Goal: Find specific page/section: Find specific page/section

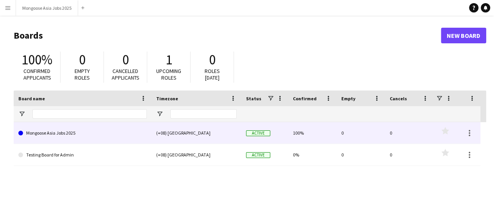
click at [64, 130] on link "Mongoose Asia Jobs 2025" at bounding box center [82, 133] width 129 height 22
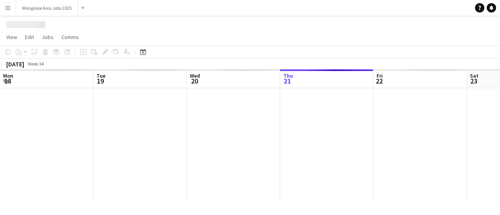
scroll to position [0, 187]
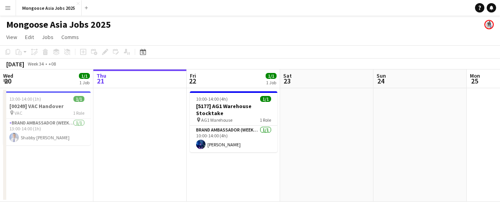
click at [8, 7] on app-icon "Menu" at bounding box center [8, 8] width 6 height 6
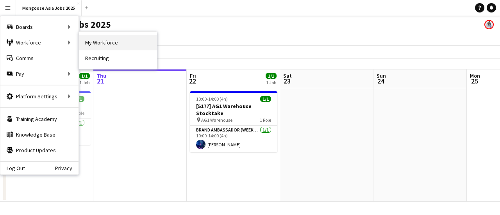
click at [93, 40] on link "My Workforce" at bounding box center [118, 43] width 78 height 16
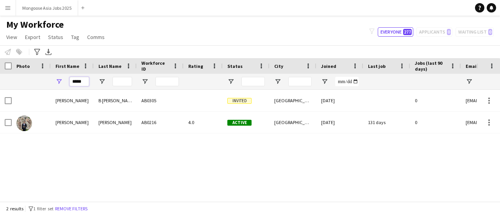
click at [82, 82] on input "*****" at bounding box center [80, 81] width 20 height 9
type input "*"
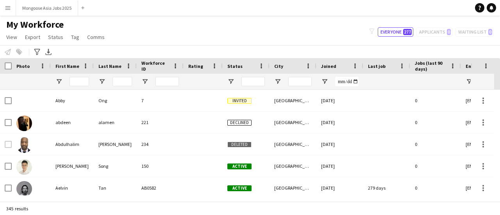
click at [234, 65] on span "Status" at bounding box center [234, 66] width 15 height 6
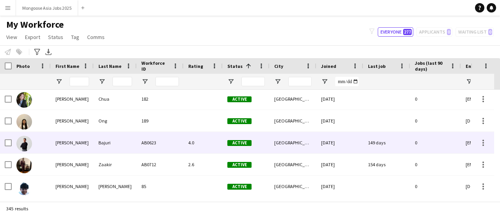
click at [116, 145] on div "Bajuri" at bounding box center [115, 142] width 43 height 21
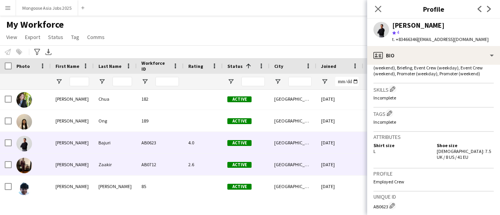
click at [129, 163] on div "Zaakir" at bounding box center [115, 164] width 43 height 21
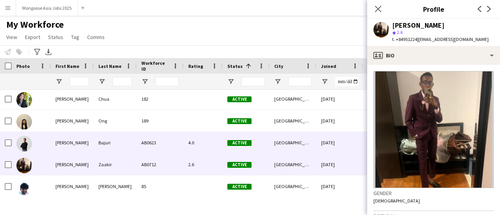
click at [129, 141] on div "Bajuri" at bounding box center [115, 142] width 43 height 21
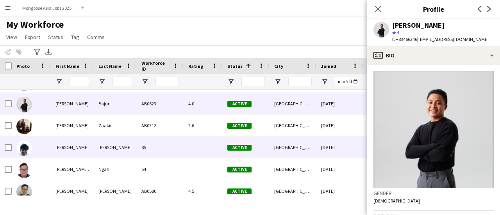
click at [83, 152] on div "[PERSON_NAME]" at bounding box center [72, 147] width 43 height 21
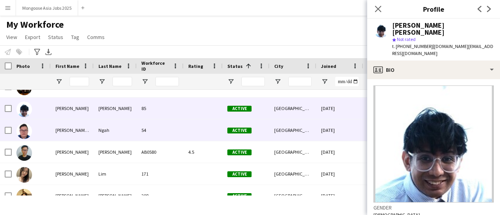
click at [86, 137] on div "[PERSON_NAME] [PERSON_NAME]" at bounding box center [72, 130] width 43 height 21
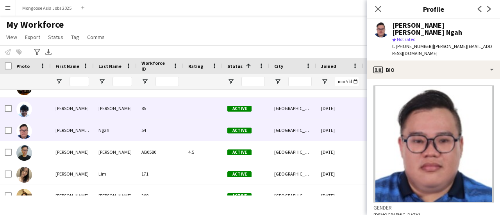
click at [82, 116] on div "[PERSON_NAME]" at bounding box center [72, 108] width 43 height 21
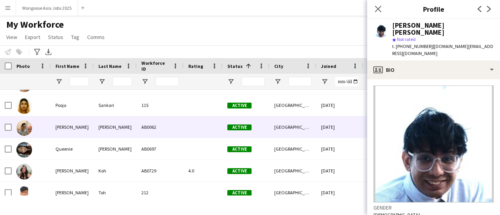
click at [85, 134] on div "[PERSON_NAME]" at bounding box center [72, 126] width 43 height 21
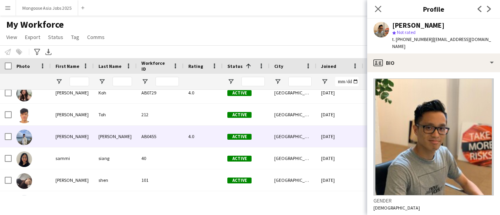
click at [84, 140] on div "[PERSON_NAME]" at bounding box center [72, 136] width 43 height 21
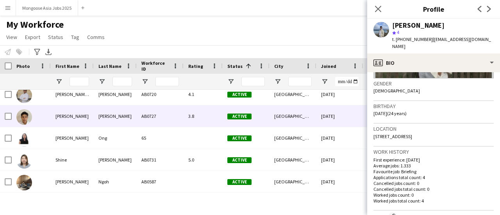
click at [81, 119] on div "[PERSON_NAME]" at bounding box center [72, 115] width 43 height 21
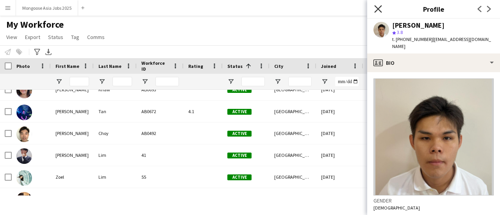
click at [380, 9] on icon "Close pop-in" at bounding box center [377, 8] width 7 height 7
